Goal: Find specific page/section: Find specific page/section

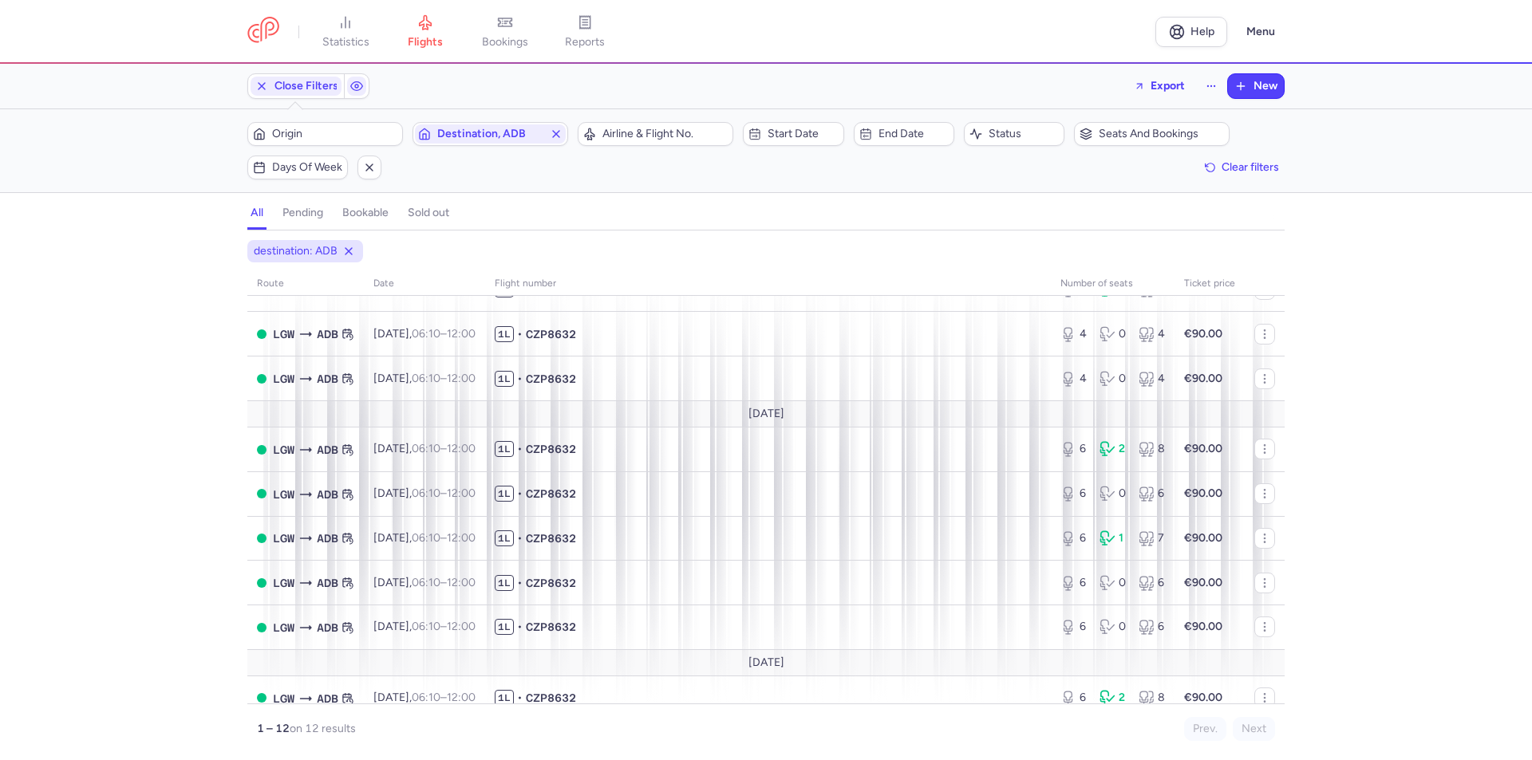
scroll to position [80, 0]
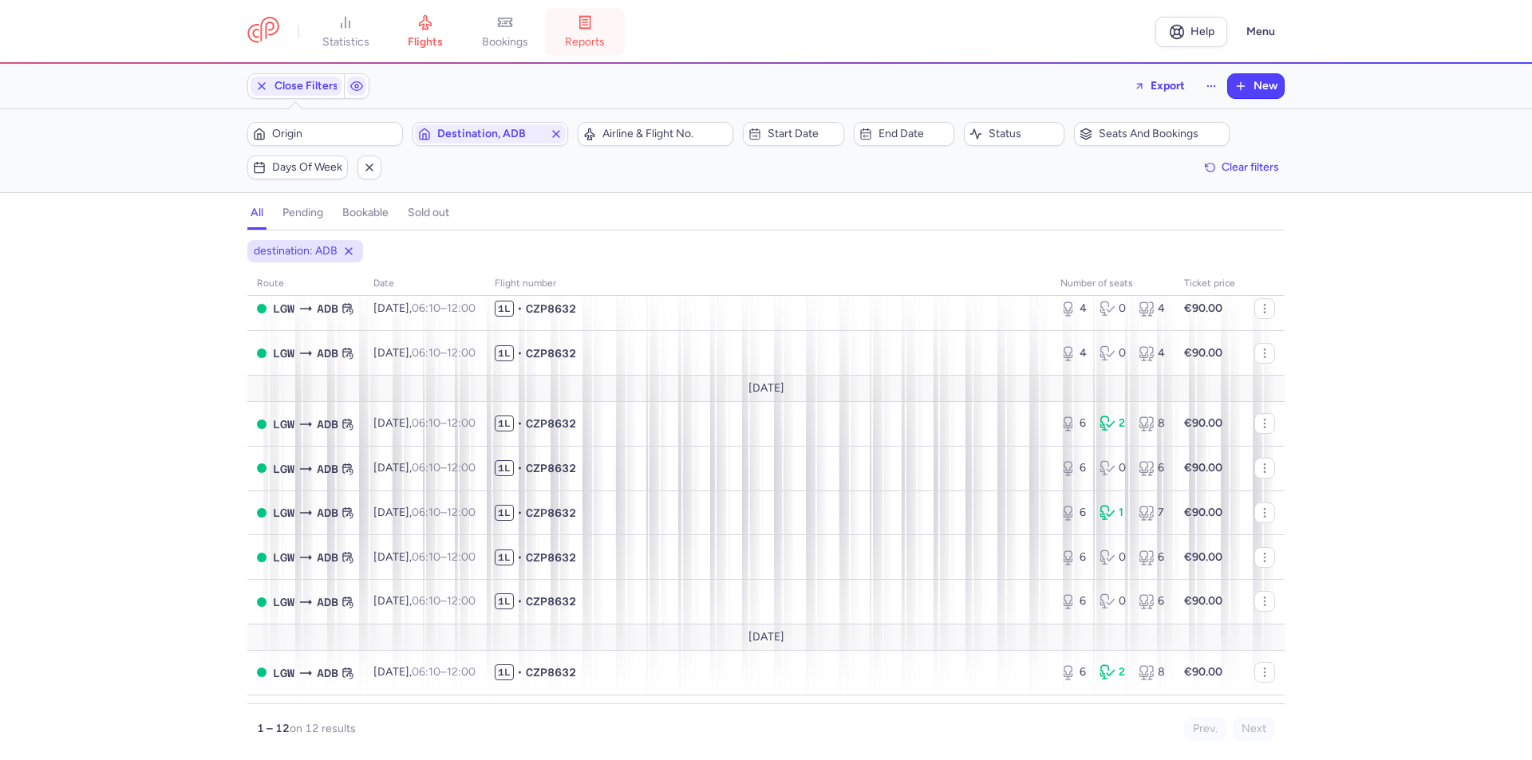
click at [596, 37] on span "reports" at bounding box center [585, 42] width 40 height 14
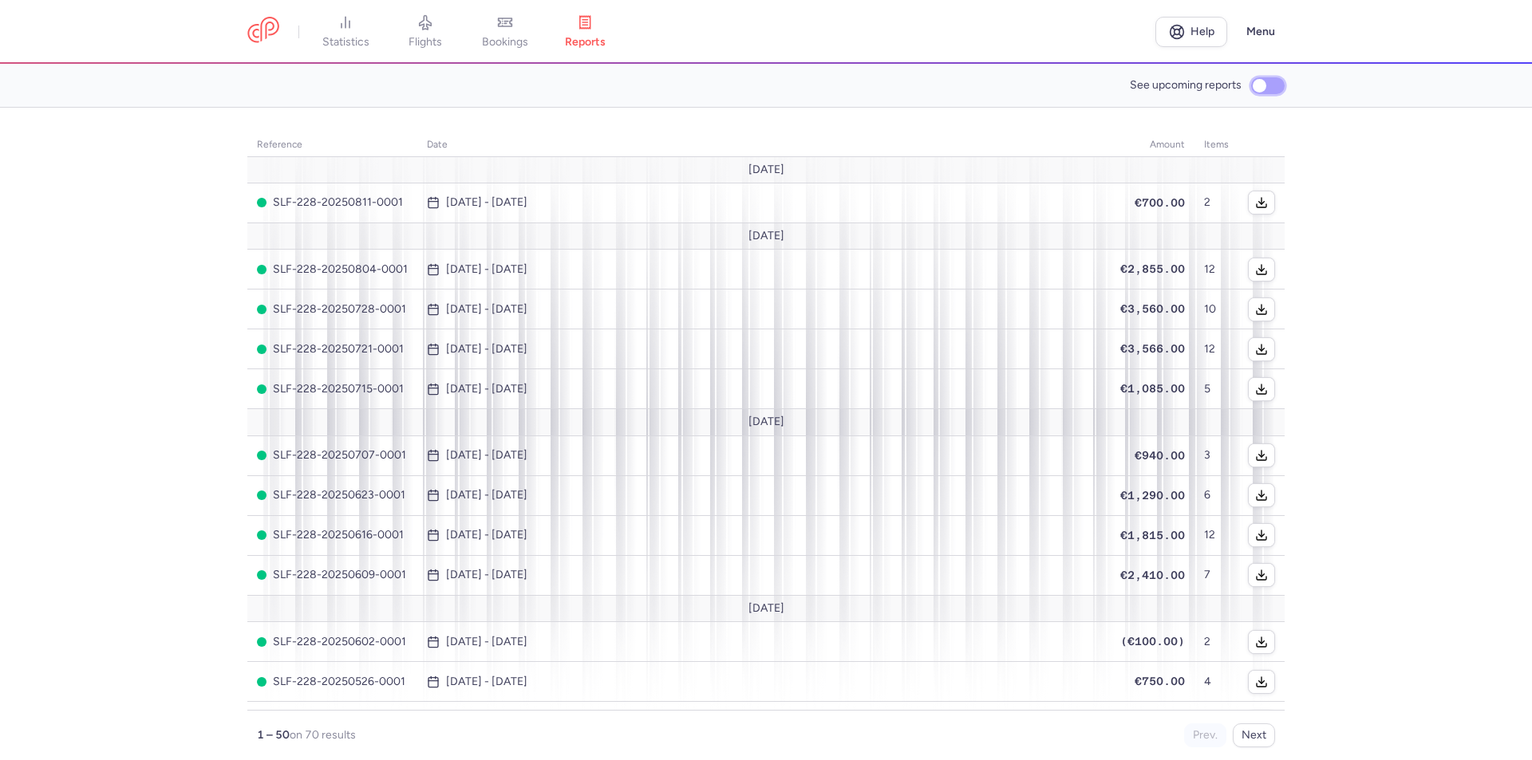
click at [1268, 86] on input "See upcoming reports" at bounding box center [1268, 85] width 34 height 17
checkbox input "true"
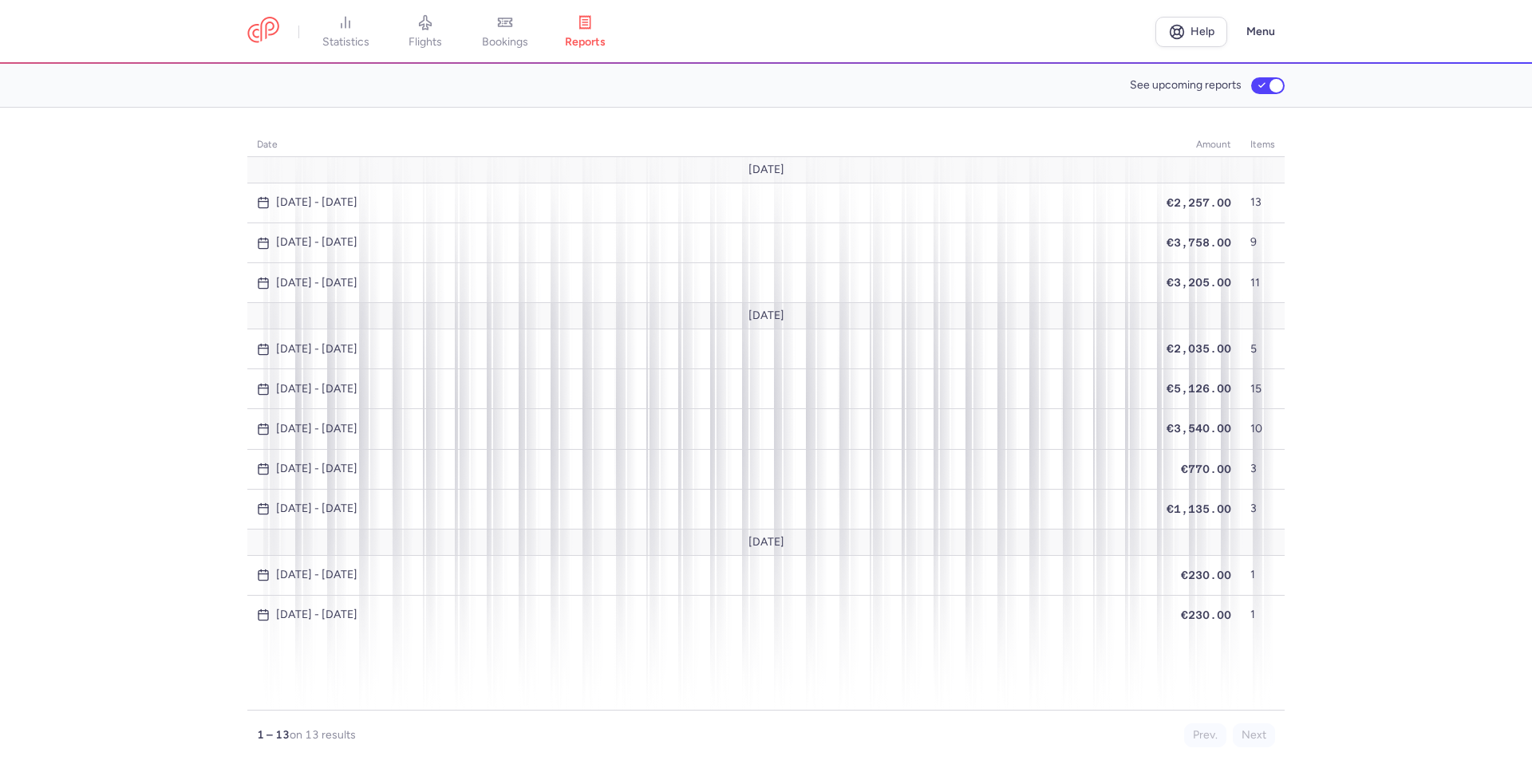
click at [378, 104] on section "See upcoming reports" at bounding box center [766, 86] width 1532 height 44
click at [432, 39] on span "flights" at bounding box center [425, 42] width 34 height 14
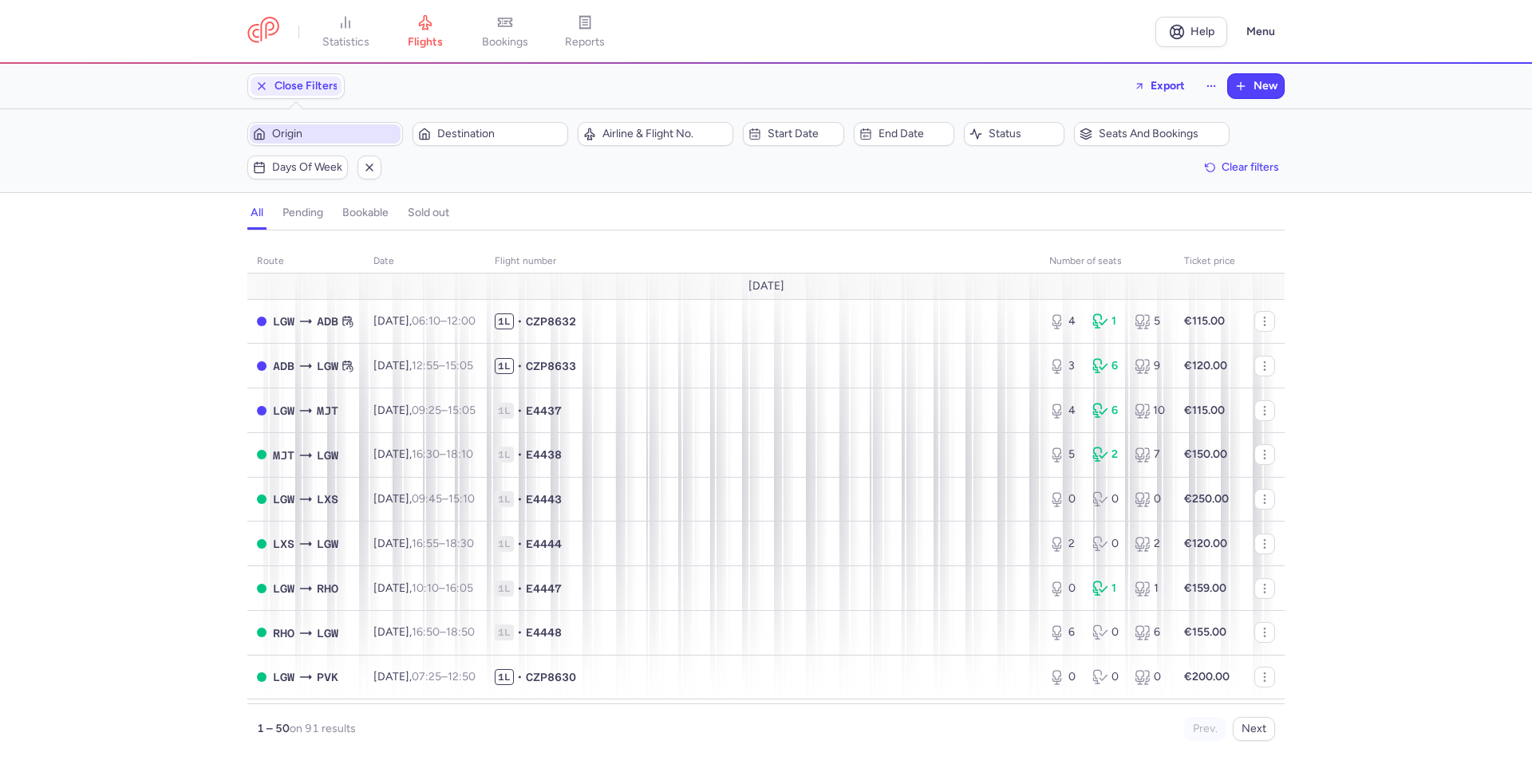
click at [334, 135] on span "Origin" at bounding box center [334, 134] width 125 height 13
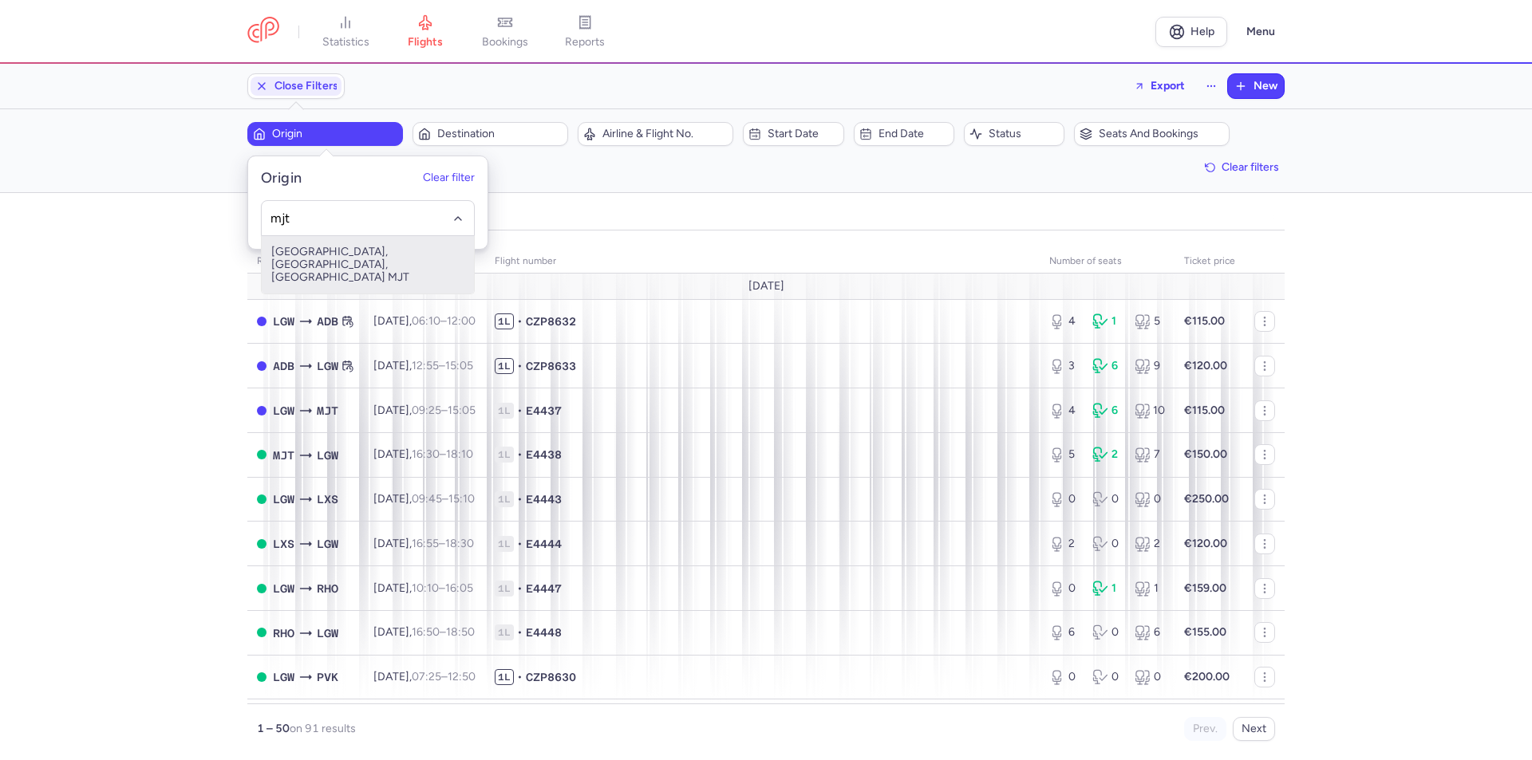
click at [357, 274] on span "[GEOGRAPHIC_DATA], [GEOGRAPHIC_DATA], [GEOGRAPHIC_DATA] MJT" at bounding box center [368, 264] width 212 height 57
type input "mjt"
